Goal: Information Seeking & Learning: Learn about a topic

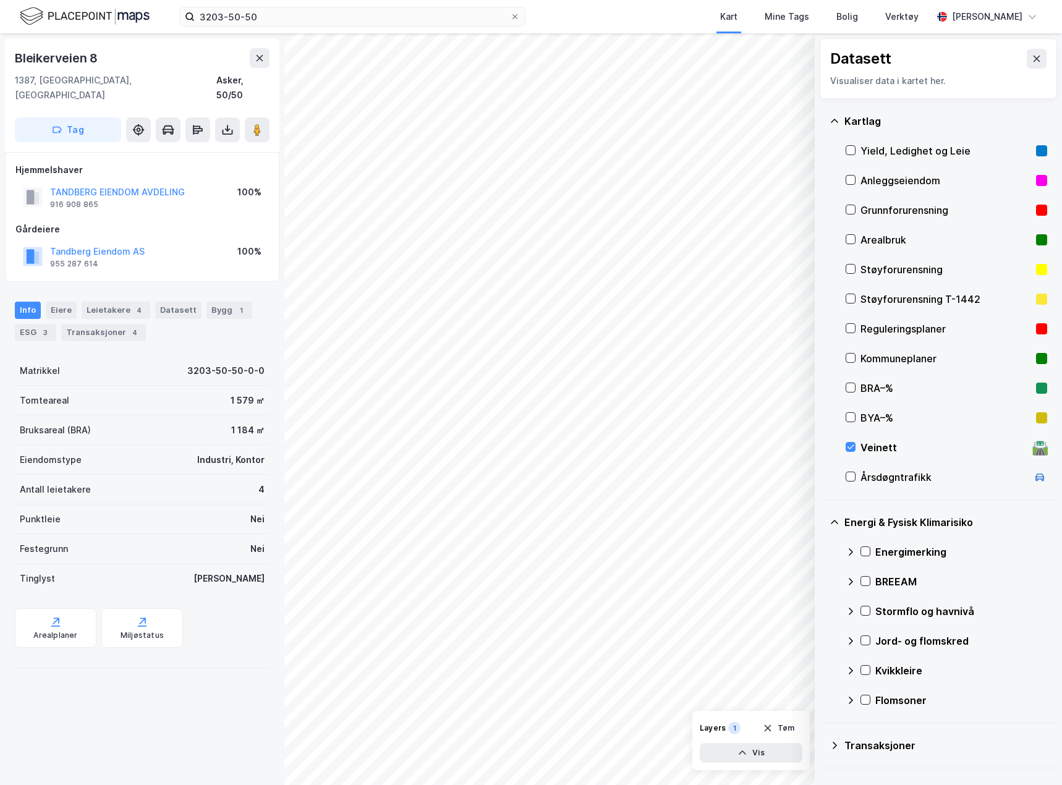
scroll to position [33, 0]
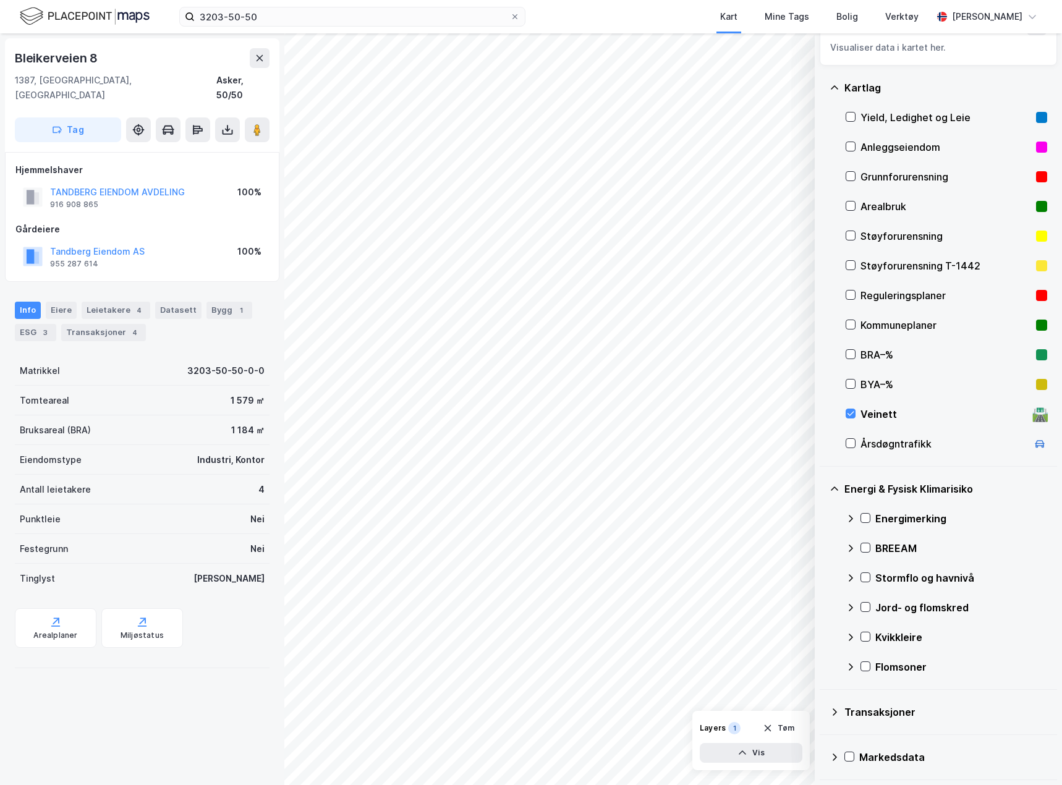
click at [858, 417] on div "Veinett 🛣️" at bounding box center [947, 414] width 202 height 30
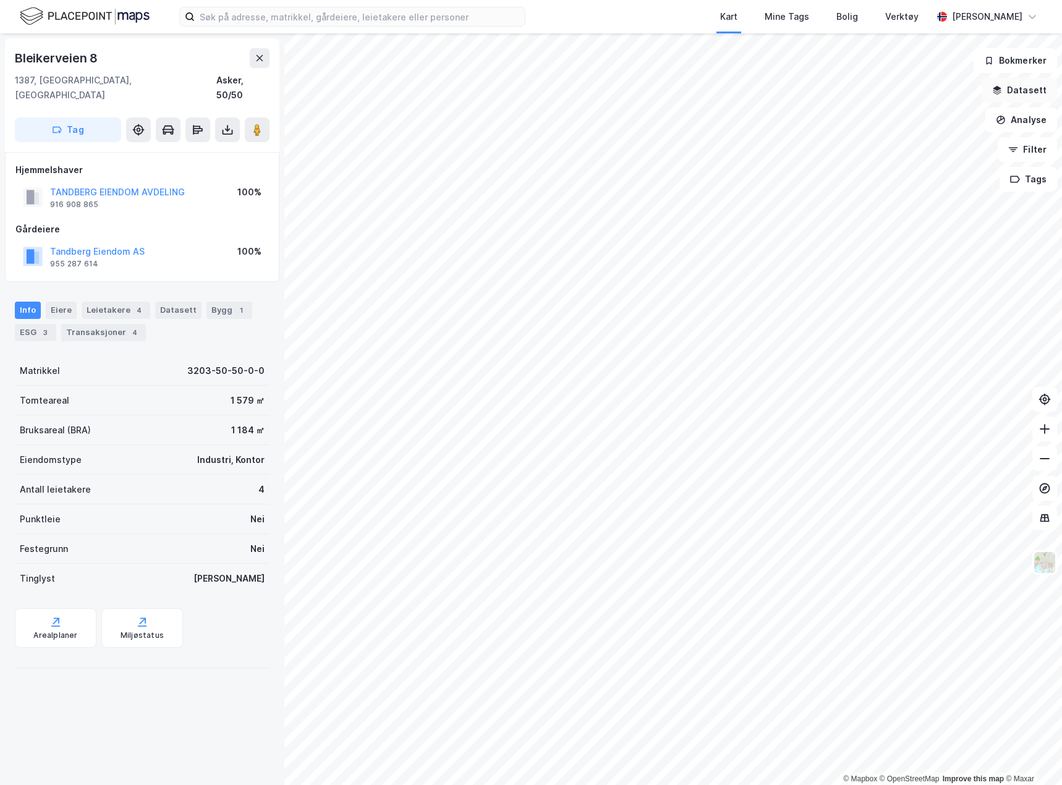
click at [1026, 95] on button "Datasett" at bounding box center [1019, 90] width 75 height 25
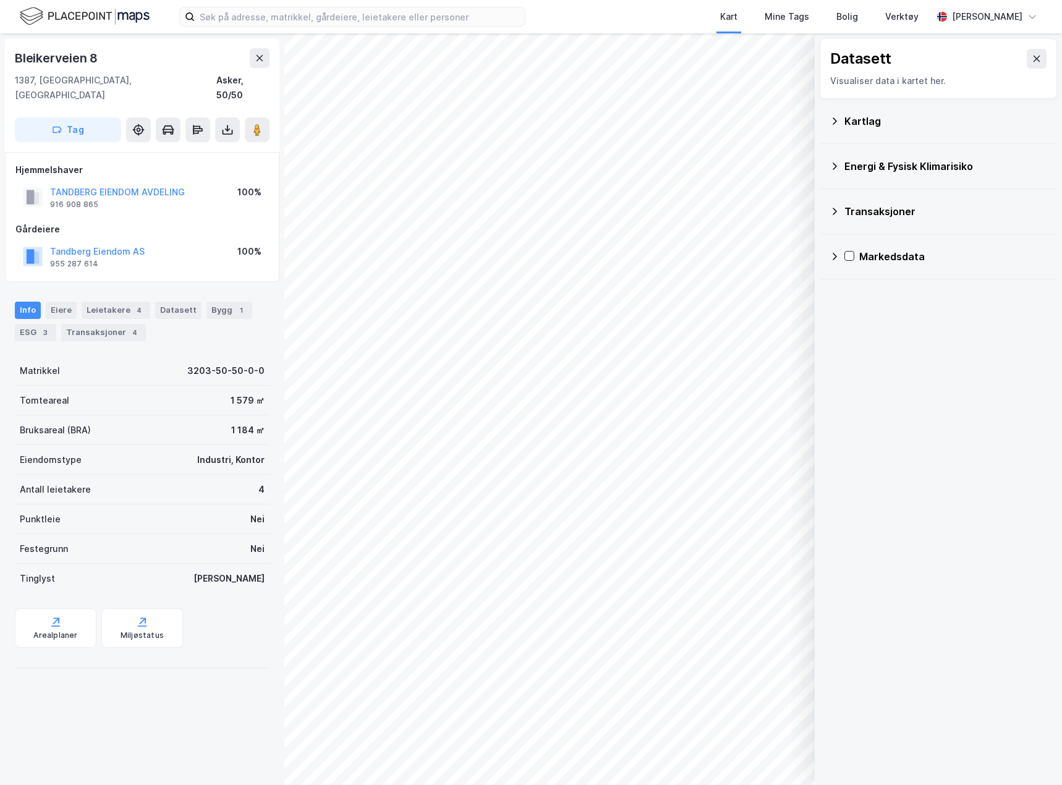
click at [881, 134] on div "Kartlag" at bounding box center [939, 121] width 218 height 30
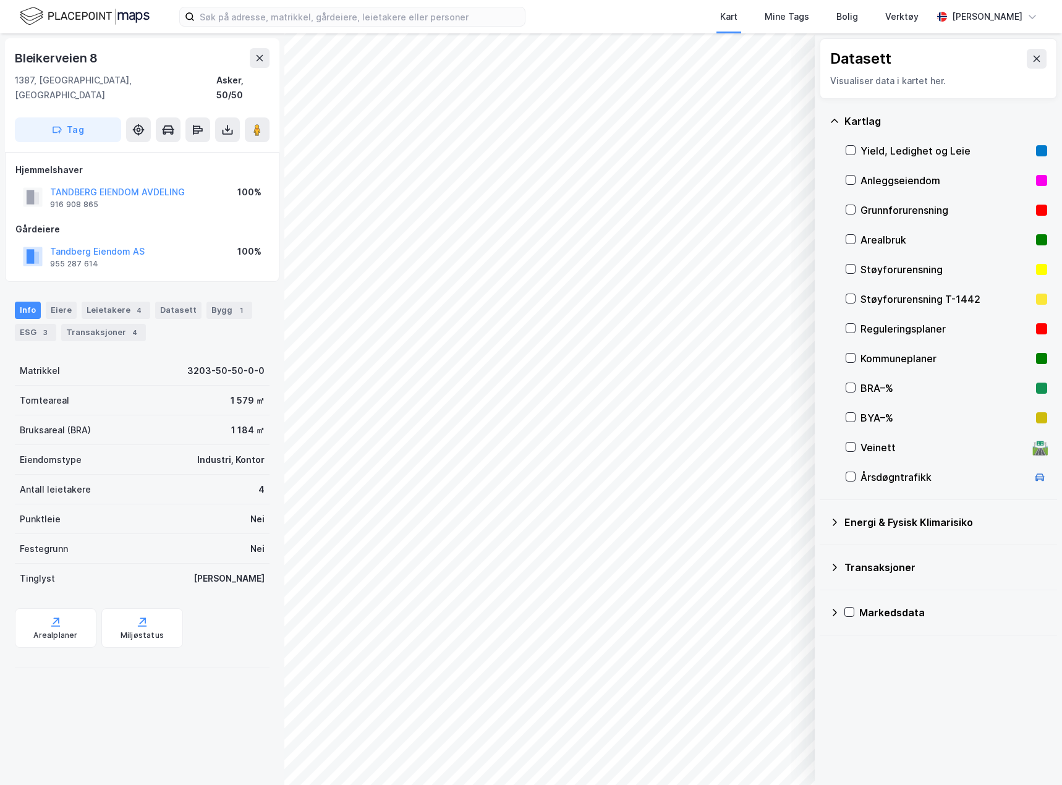
click at [889, 453] on div "Veinett" at bounding box center [944, 447] width 167 height 15
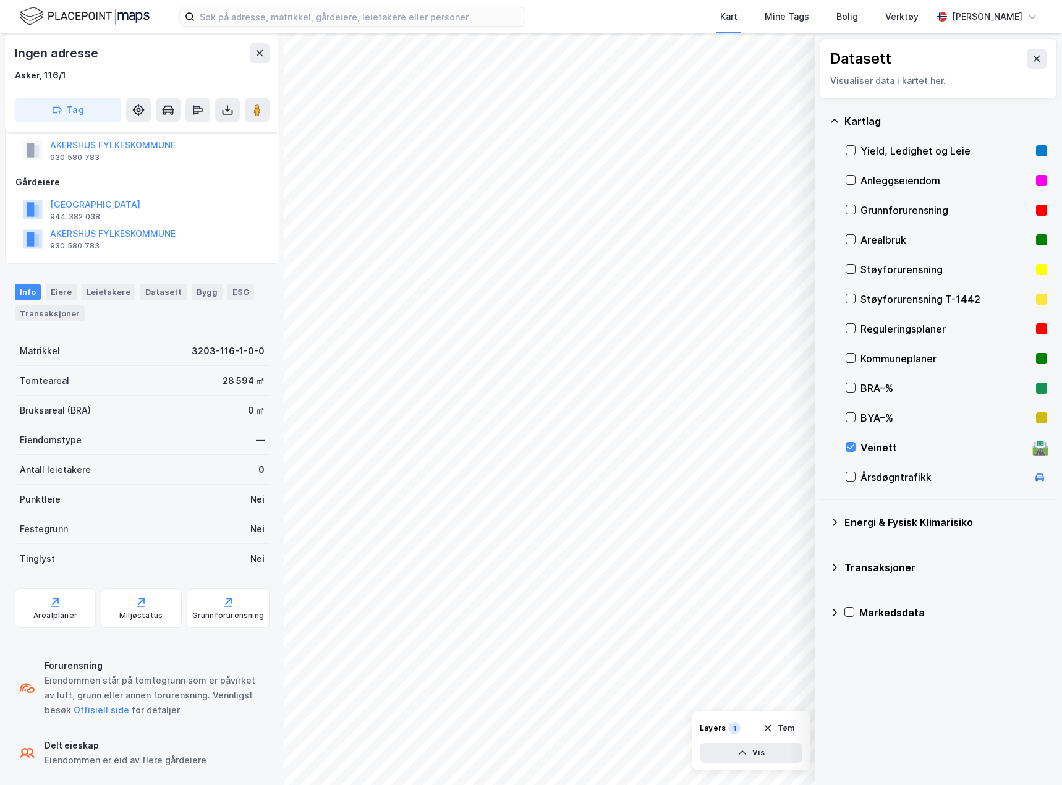
scroll to position [75, 0]
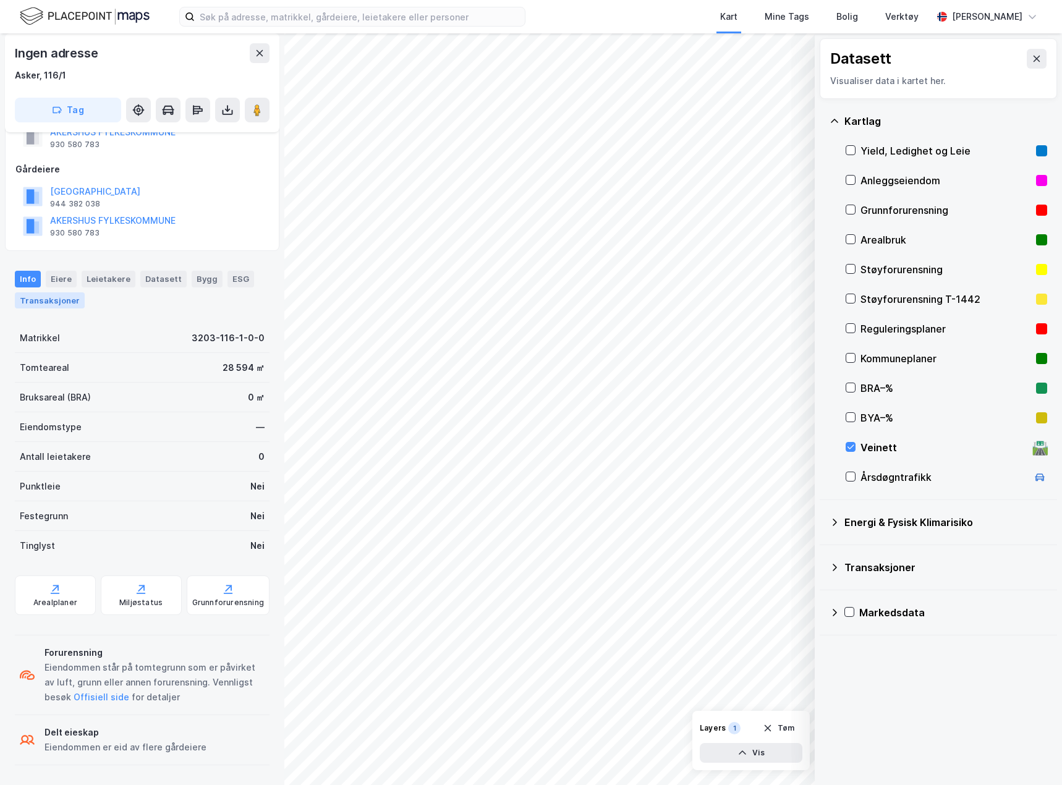
click at [66, 305] on div "Transaksjoner" at bounding box center [50, 300] width 70 height 16
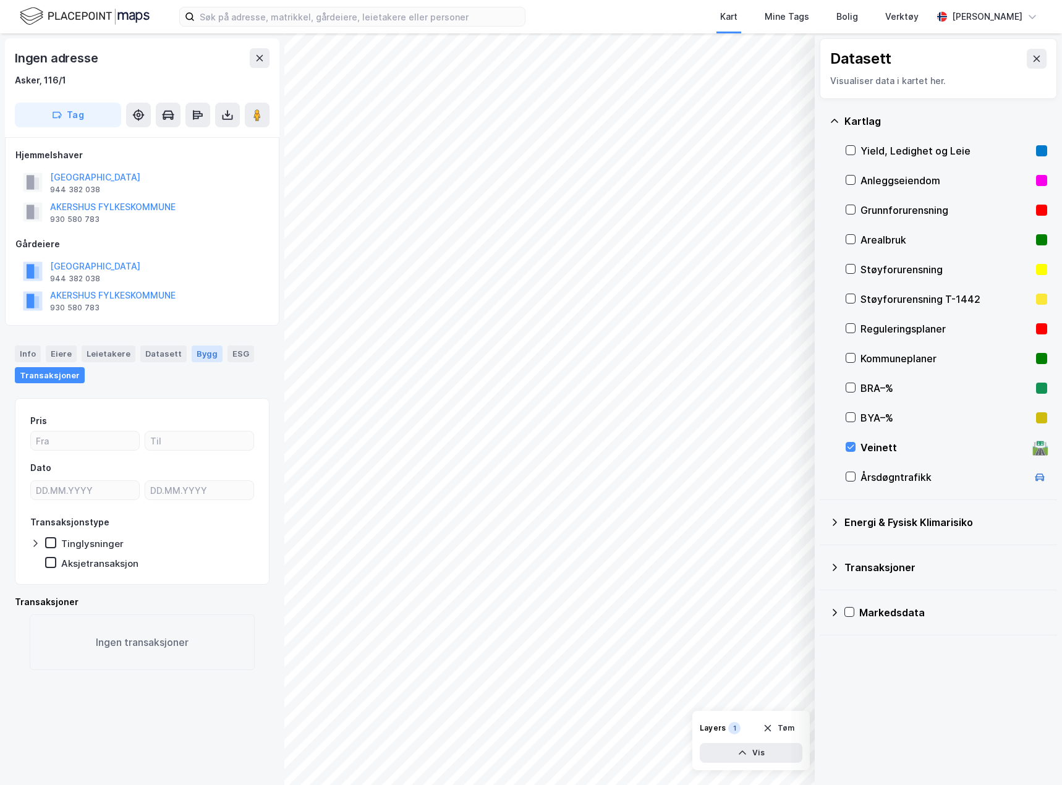
click at [200, 348] on div "Bygg" at bounding box center [207, 354] width 31 height 16
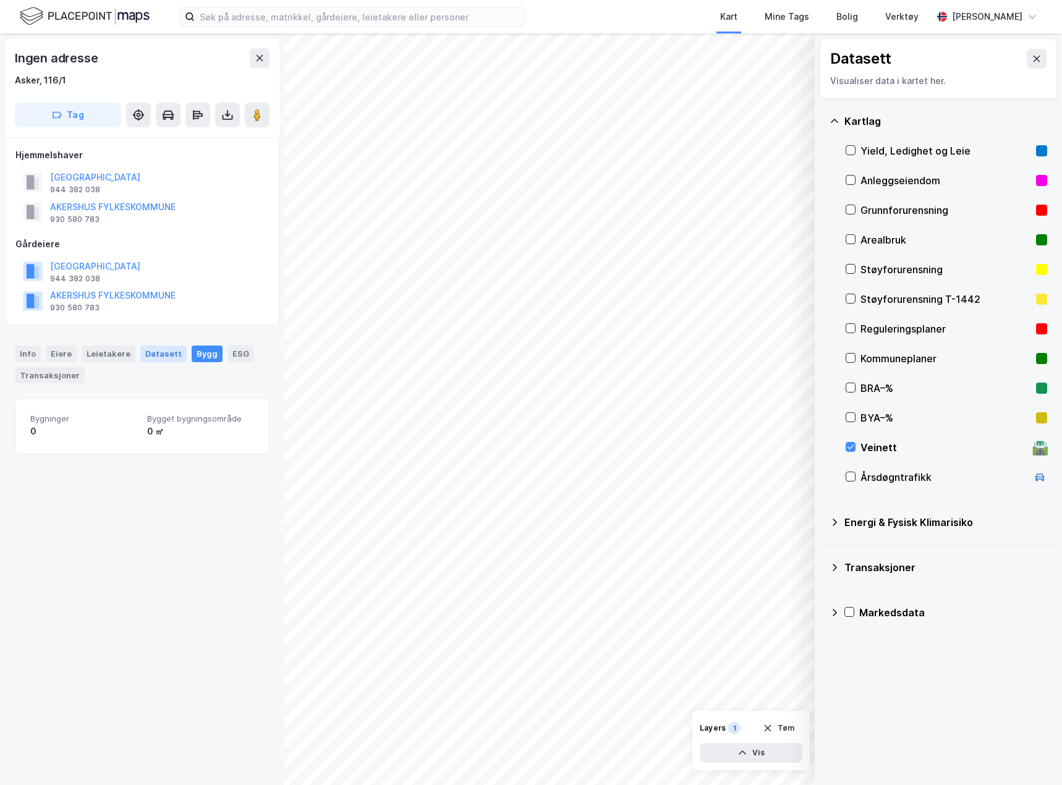
click at [166, 351] on div "Datasett" at bounding box center [163, 354] width 46 height 16
click at [231, 349] on div "ESG" at bounding box center [241, 354] width 27 height 16
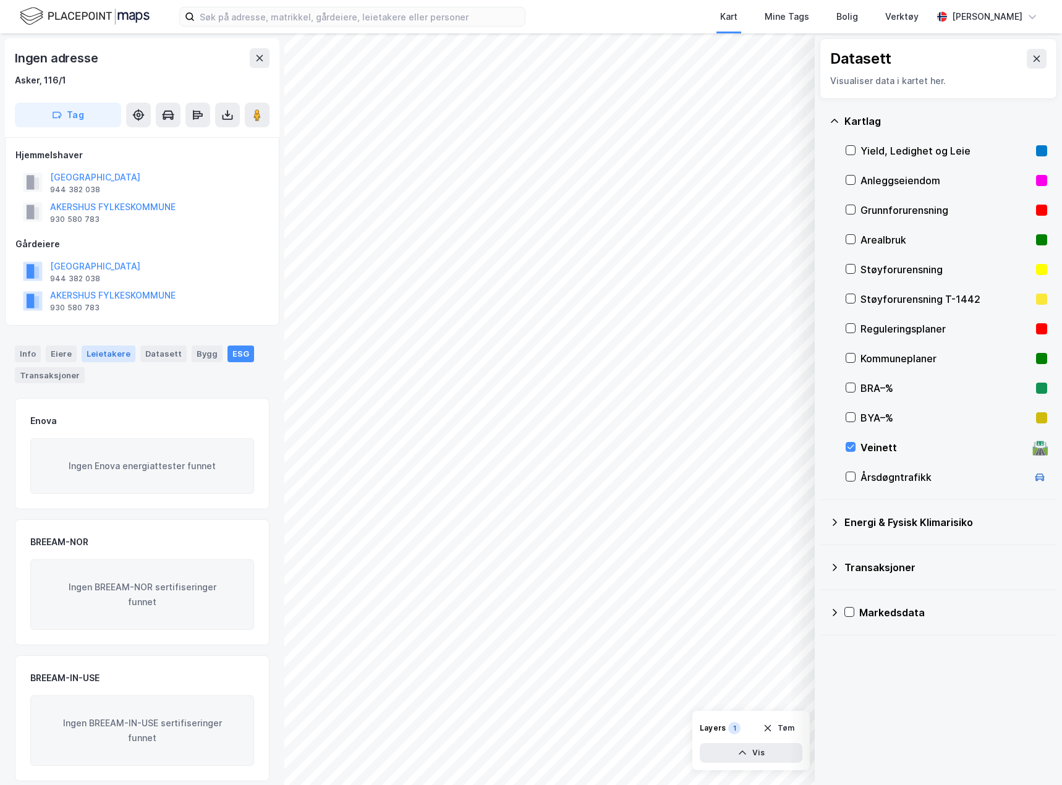
click at [108, 351] on div "Leietakere" at bounding box center [109, 354] width 54 height 16
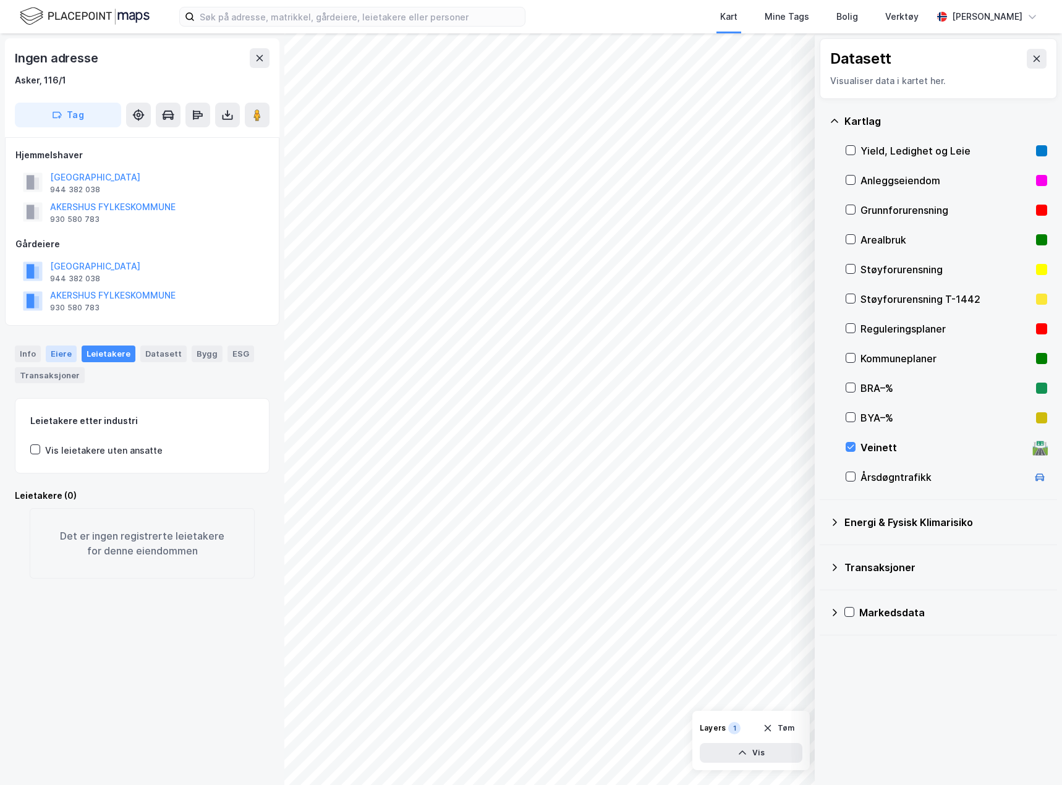
click at [46, 360] on div "Eiere" at bounding box center [61, 354] width 31 height 16
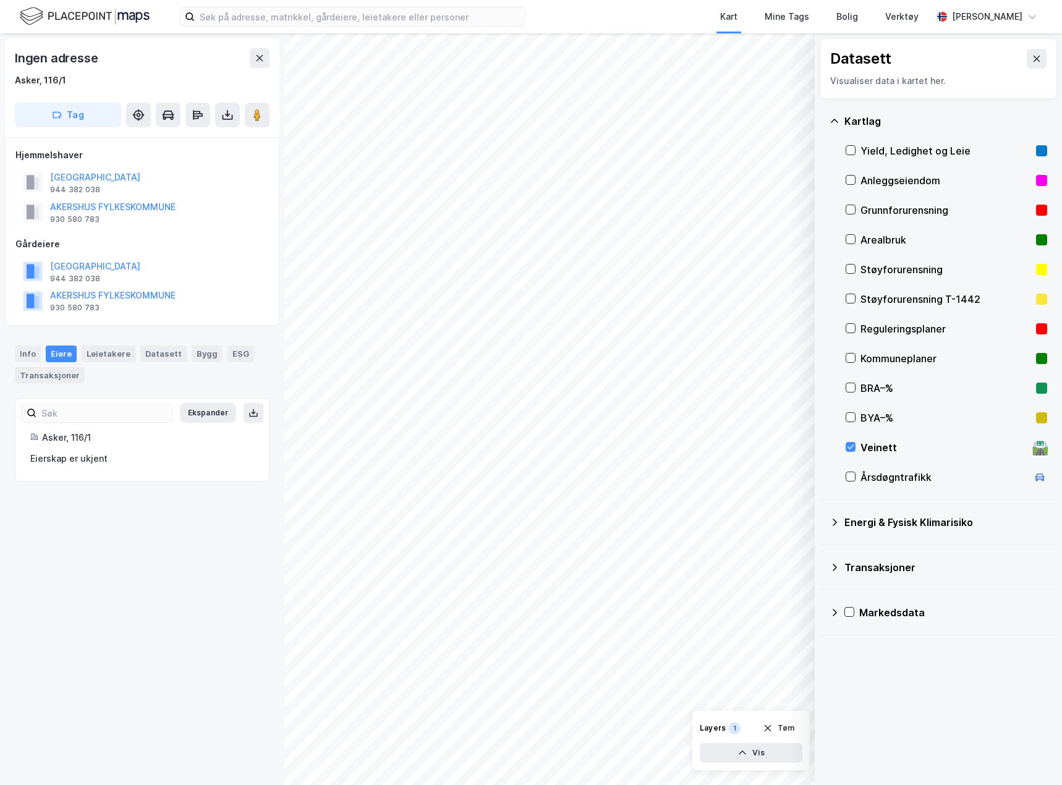
click at [872, 437] on div "Veinett 🛣️" at bounding box center [947, 448] width 202 height 30
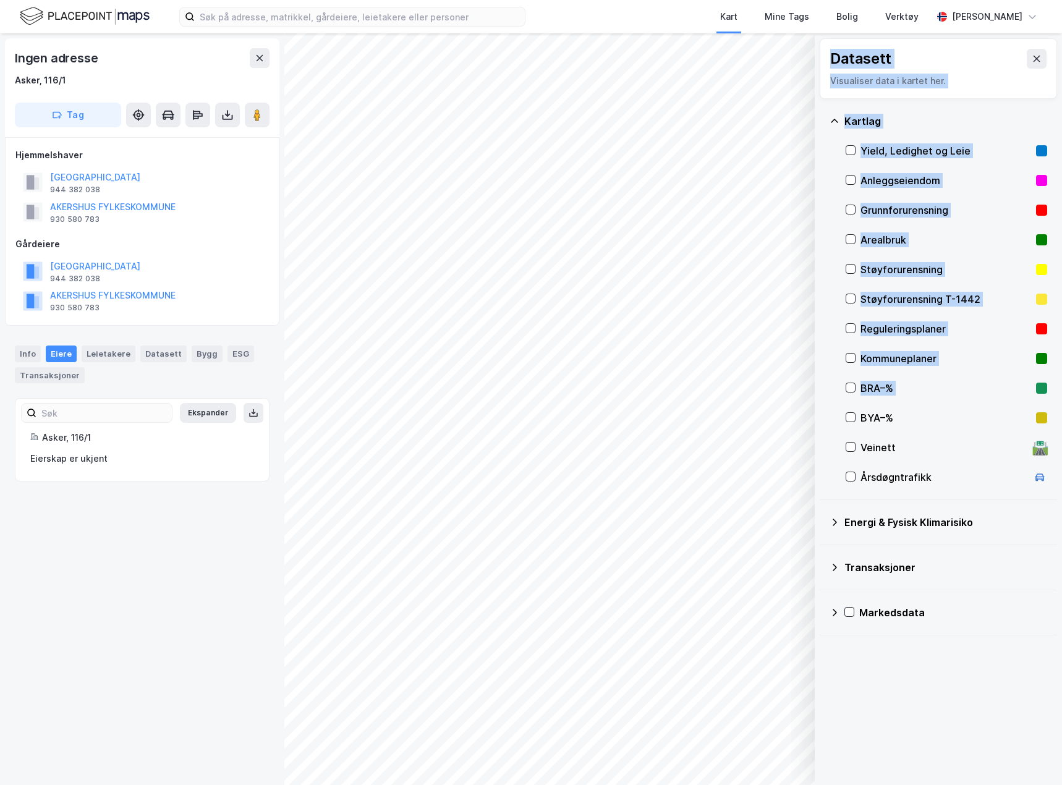
click at [529, 403] on div "© Mapbox © OpenStreetMap Improve this map © Maxar Datasett Visualiser data i ka…" at bounding box center [531, 409] width 1062 height 752
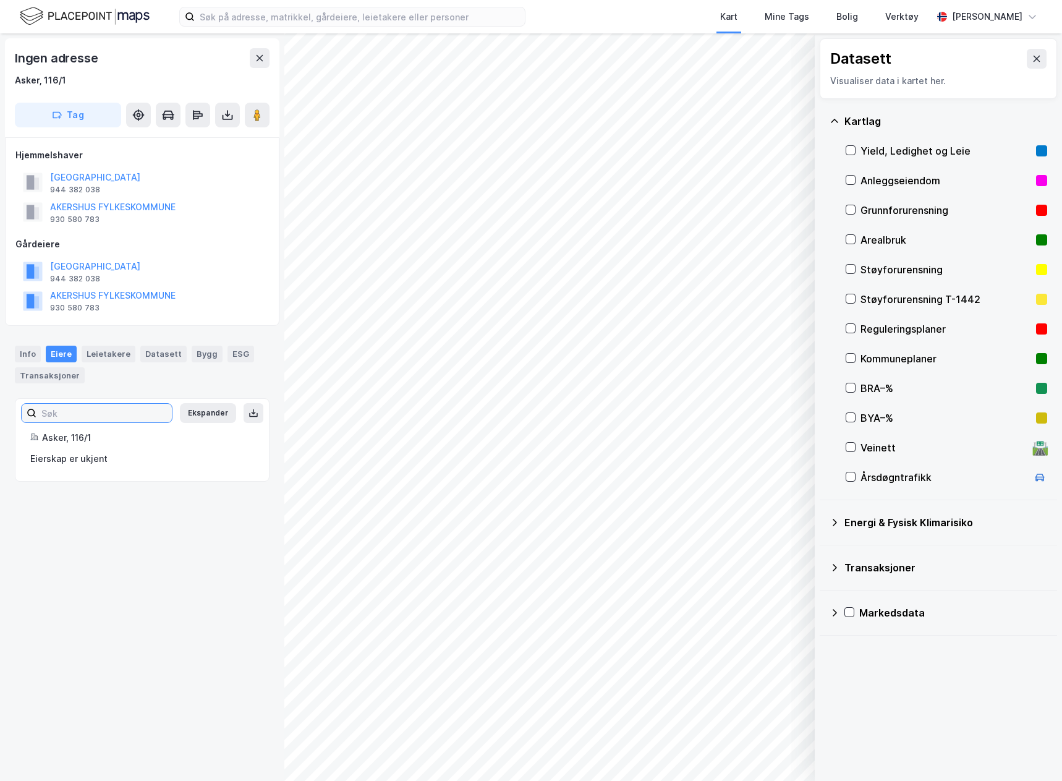
click at [92, 420] on input at bounding box center [103, 413] width 135 height 19
click at [21, 362] on div "Info" at bounding box center [28, 354] width 26 height 16
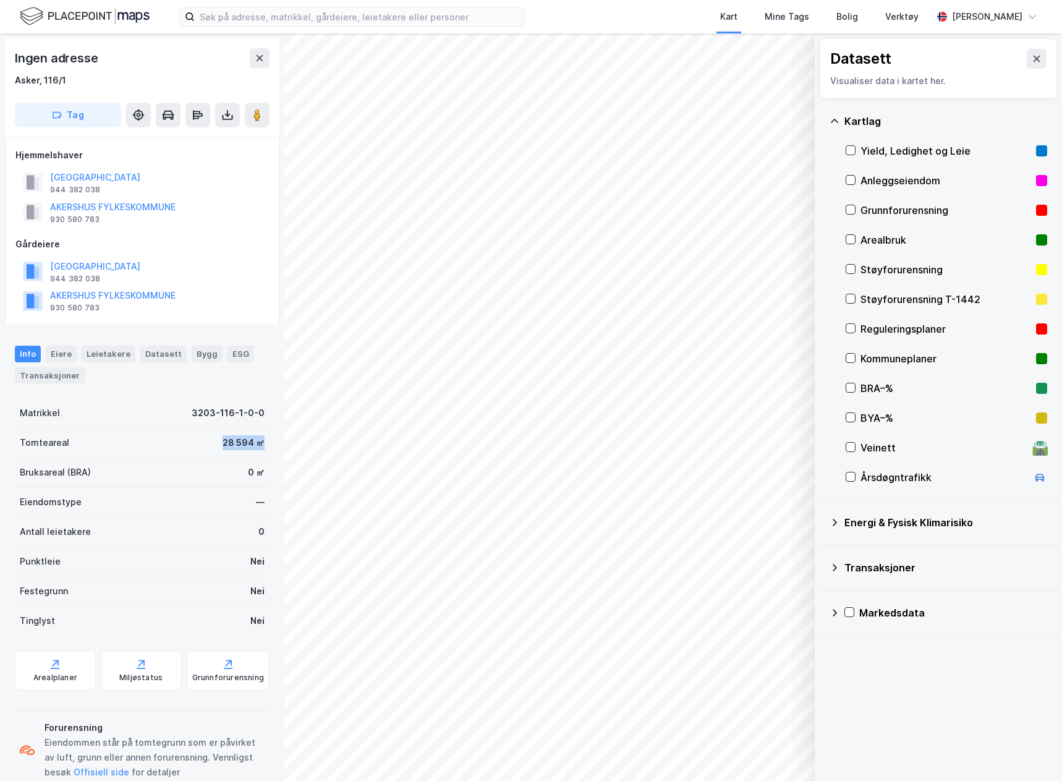
drag, startPoint x: 201, startPoint y: 433, endPoint x: 249, endPoint y: 445, distance: 49.0
click at [277, 438] on div "Ingen adresse Asker, 116/1 Tag Hjemmelshaver [GEOGRAPHIC_DATA] 944 382 038 AKER…" at bounding box center [142, 407] width 284 height 748
click at [178, 437] on div "Tomteareal 28 594 ㎡" at bounding box center [142, 443] width 255 height 30
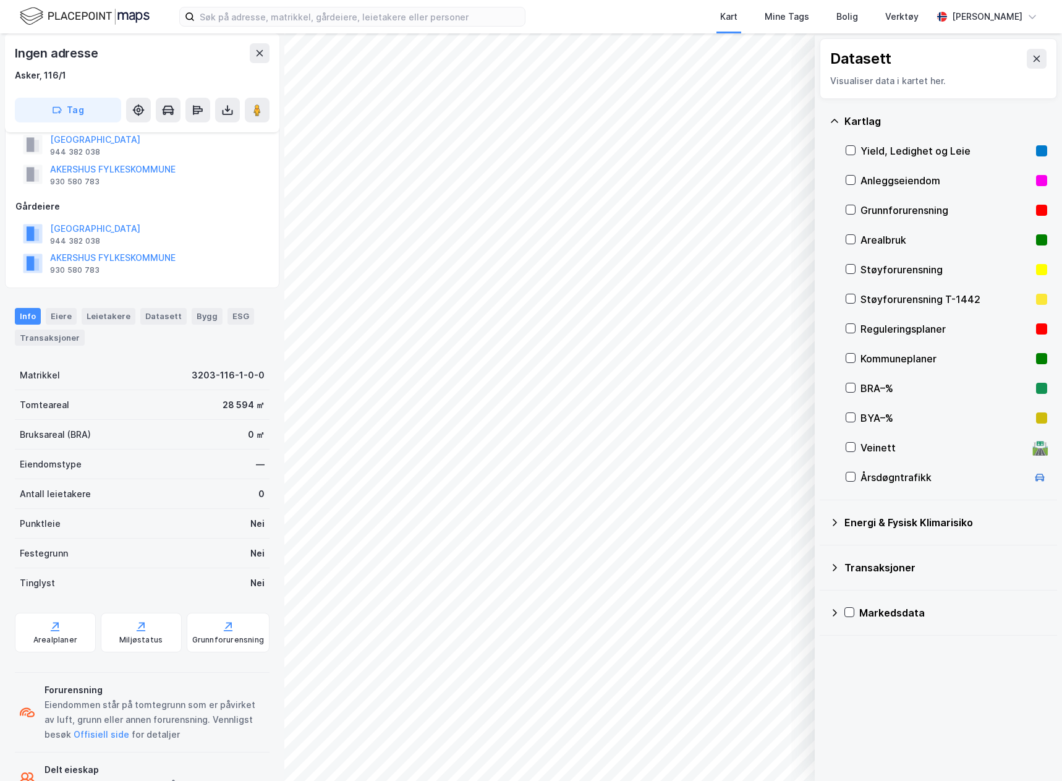
scroll to position [79, 0]
